Goal: Task Accomplishment & Management: Complete application form

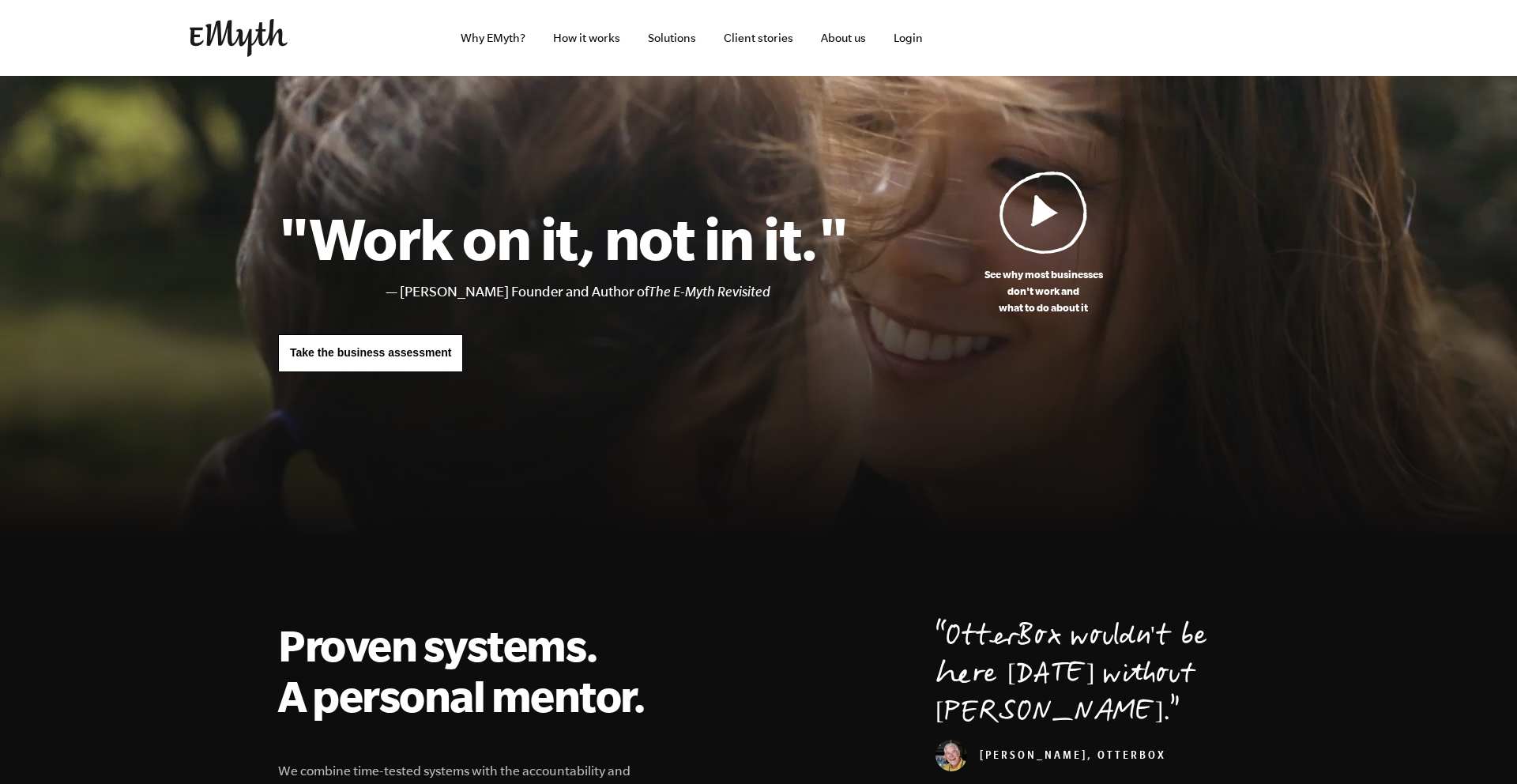
click at [419, 351] on span "Take the business assessment" at bounding box center [370, 352] width 161 height 12
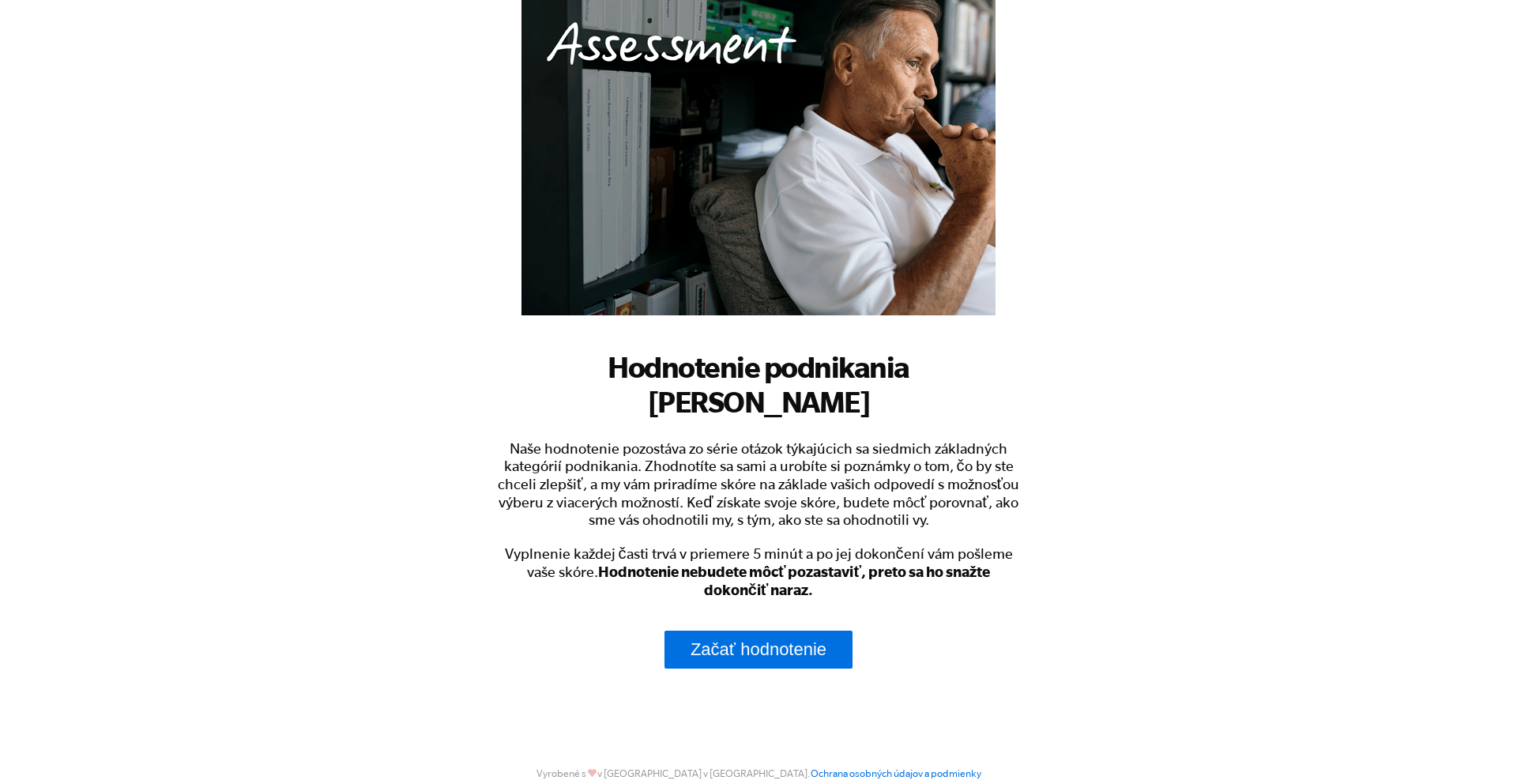
scroll to position [174, 0]
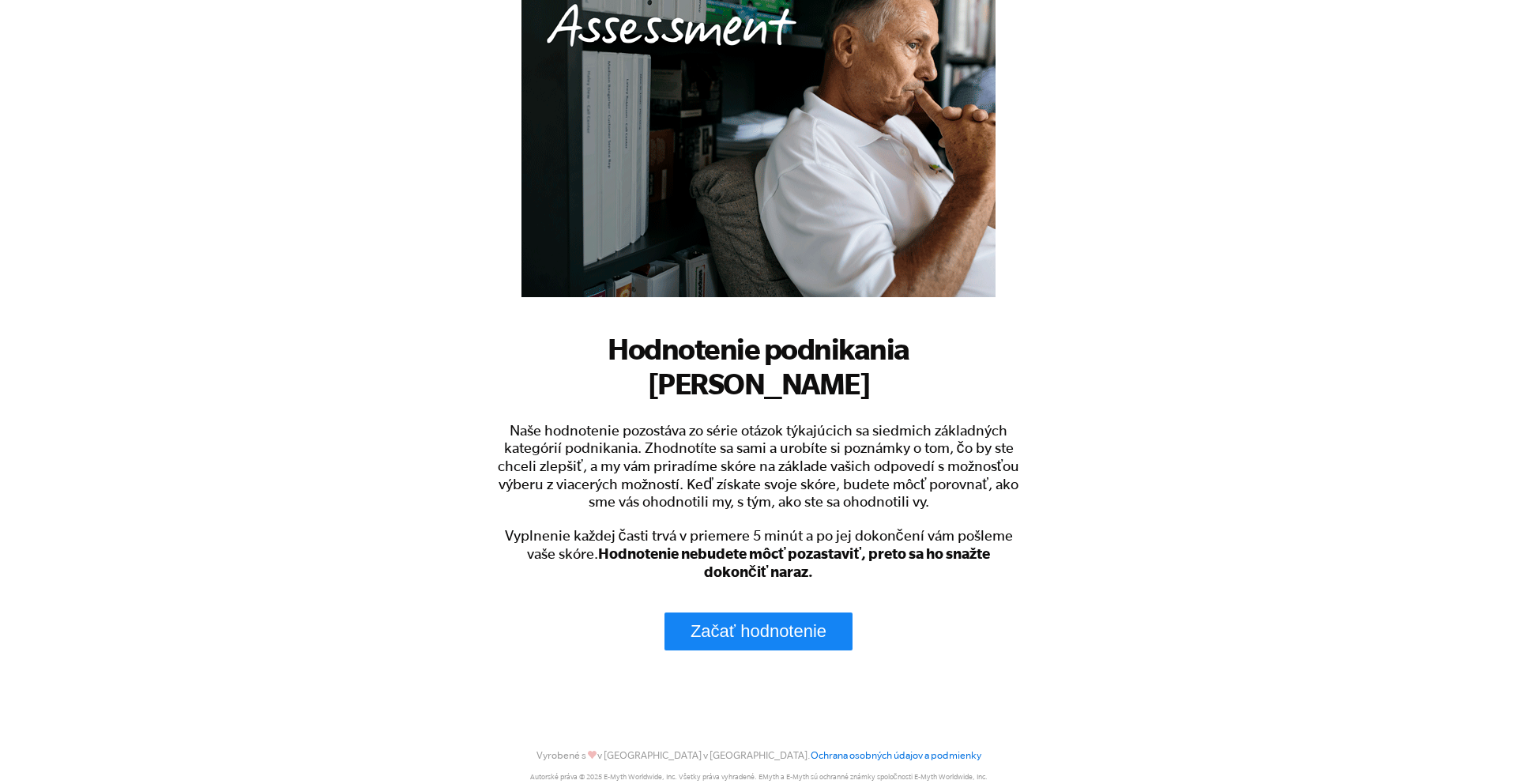
click at [772, 621] on font "Začať hodnotenie" at bounding box center [758, 631] width 136 height 20
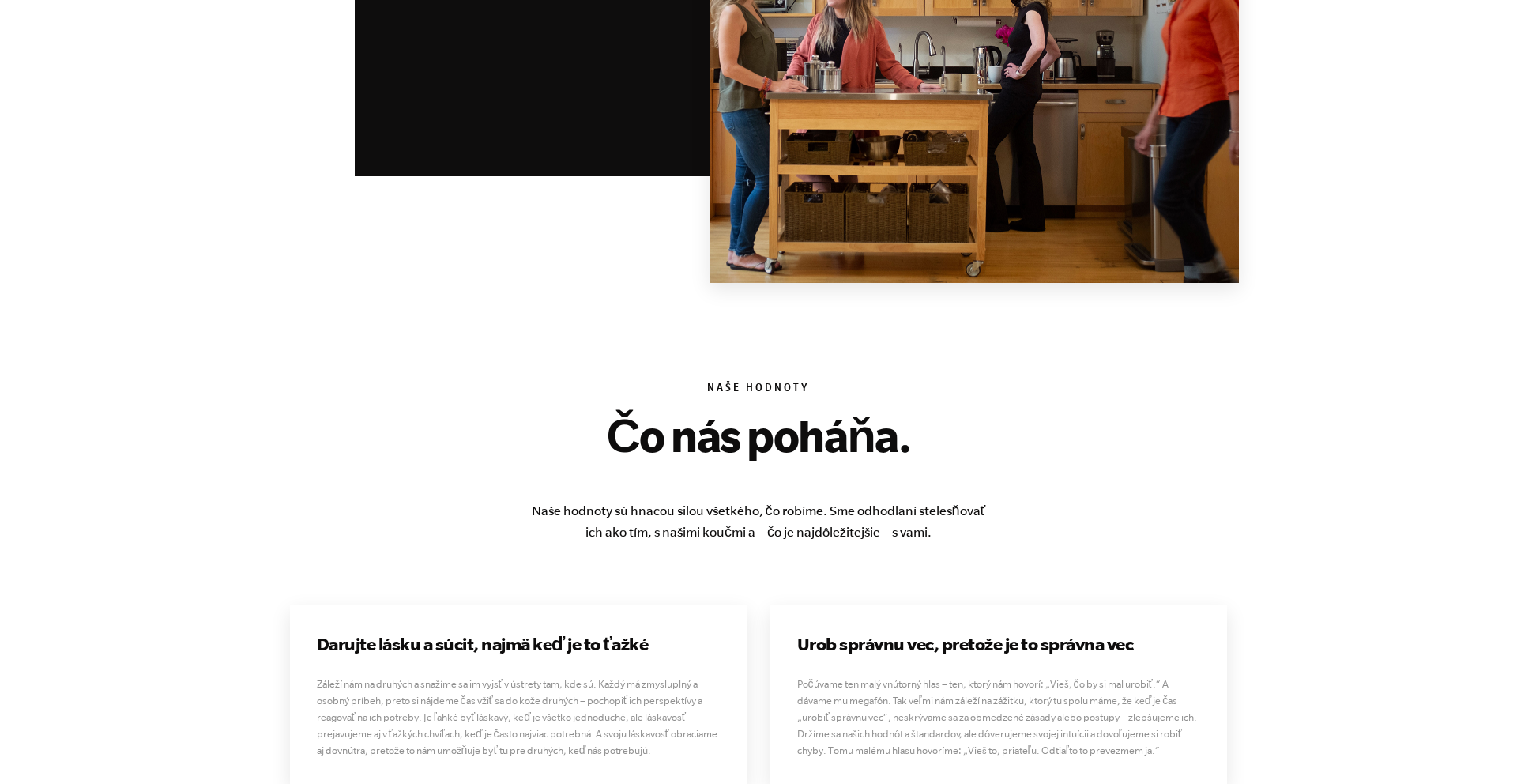
scroll to position [3505, 0]
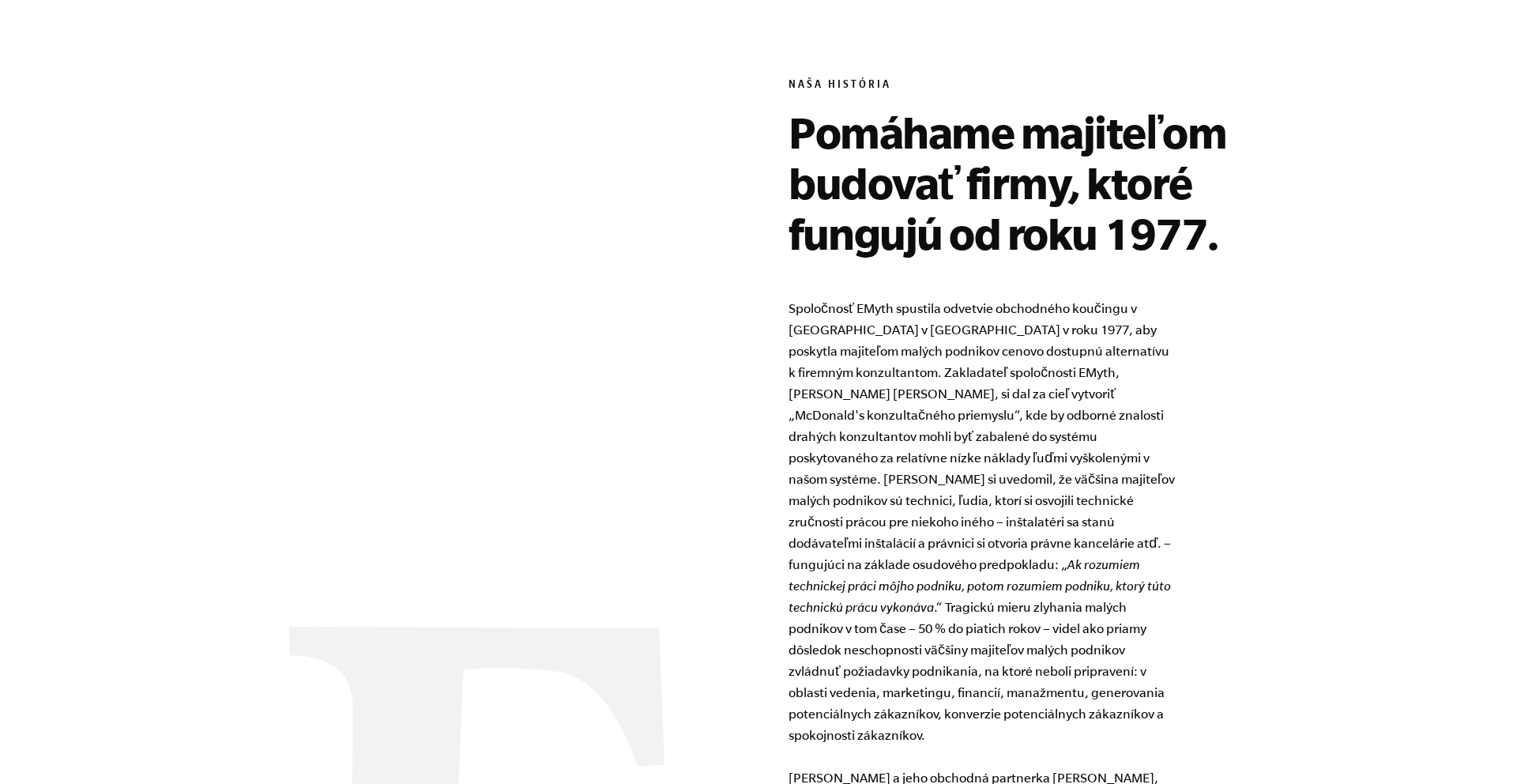
scroll to position [0, 0]
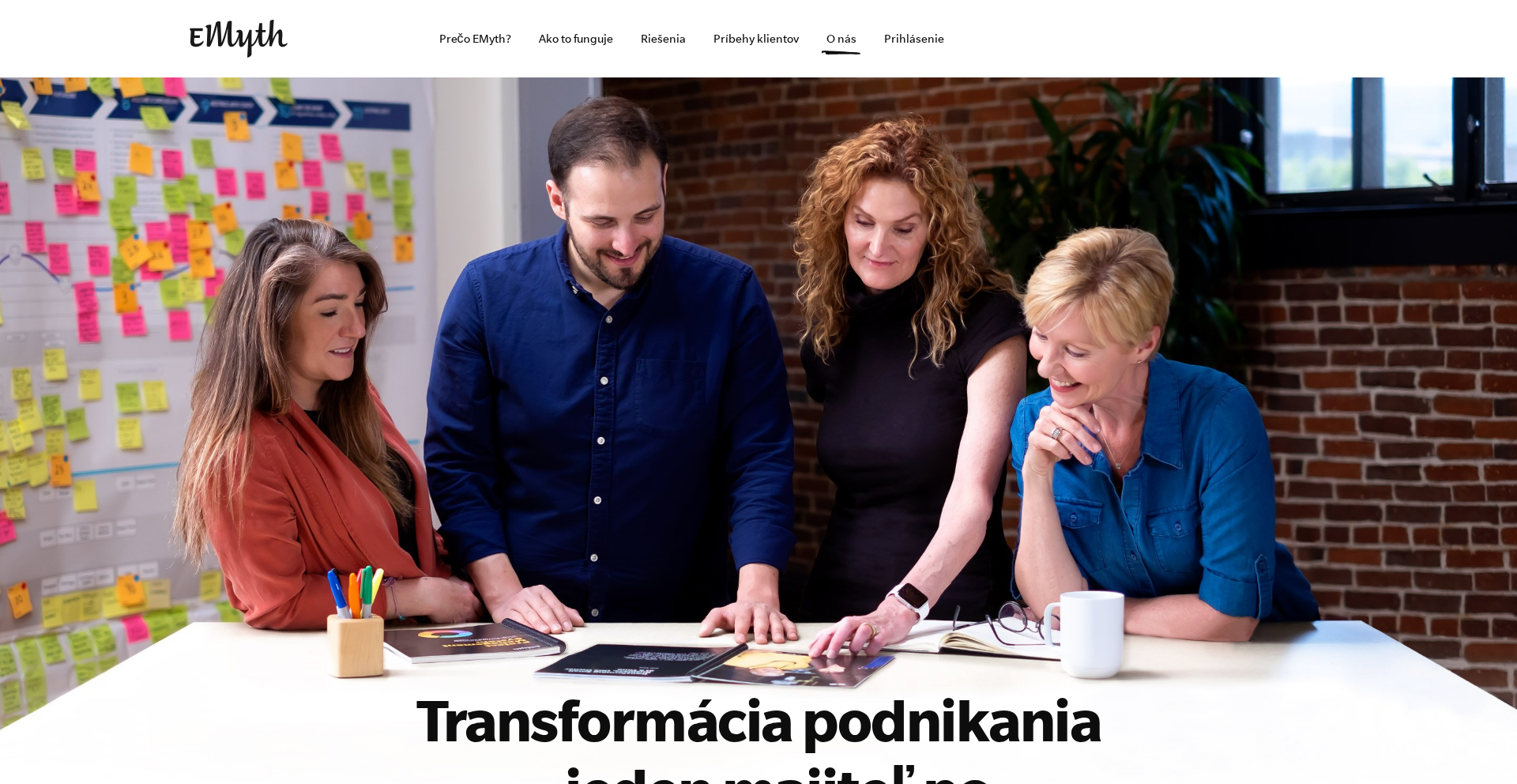
click at [253, 37] on img at bounding box center [238, 39] width 98 height 38
